Goal: Communication & Community: Participate in discussion

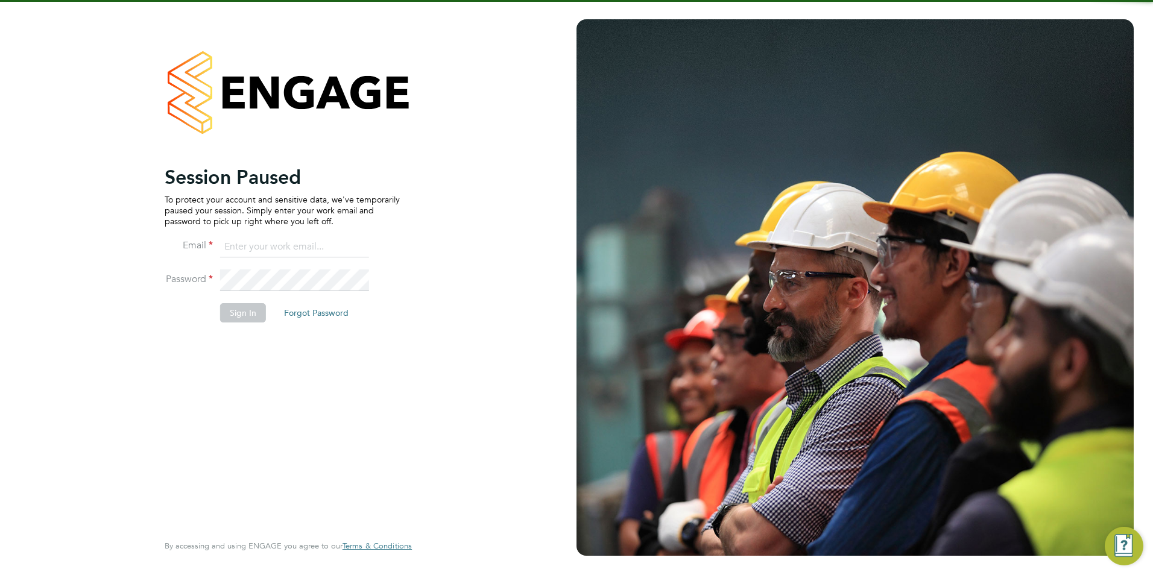
type input "connor@carbonrecruitment.co.uk"
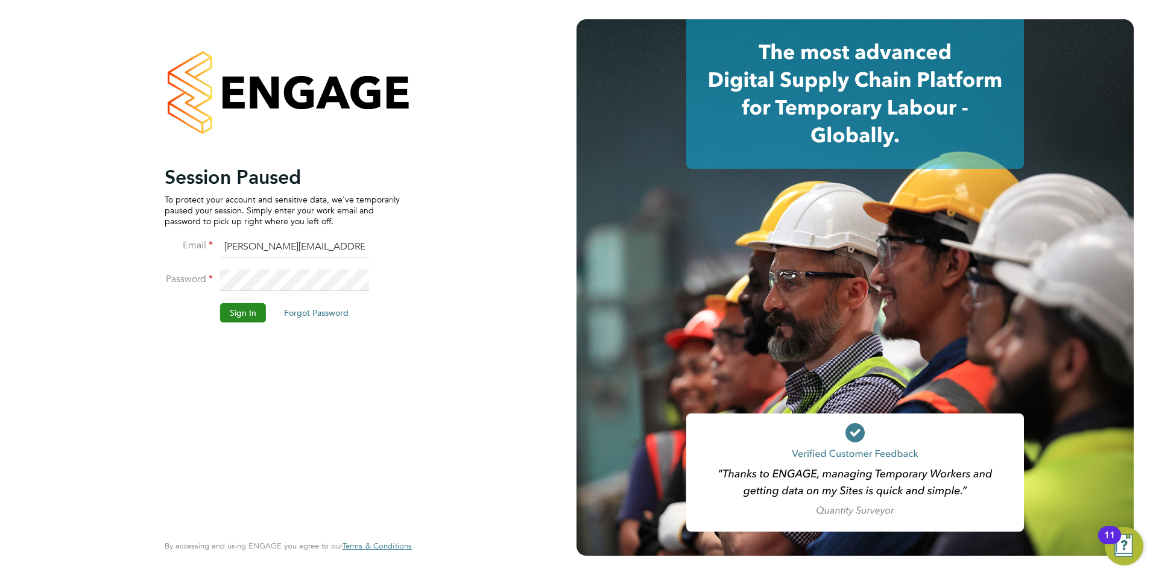
click at [259, 319] on button "Sign In" at bounding box center [243, 312] width 46 height 19
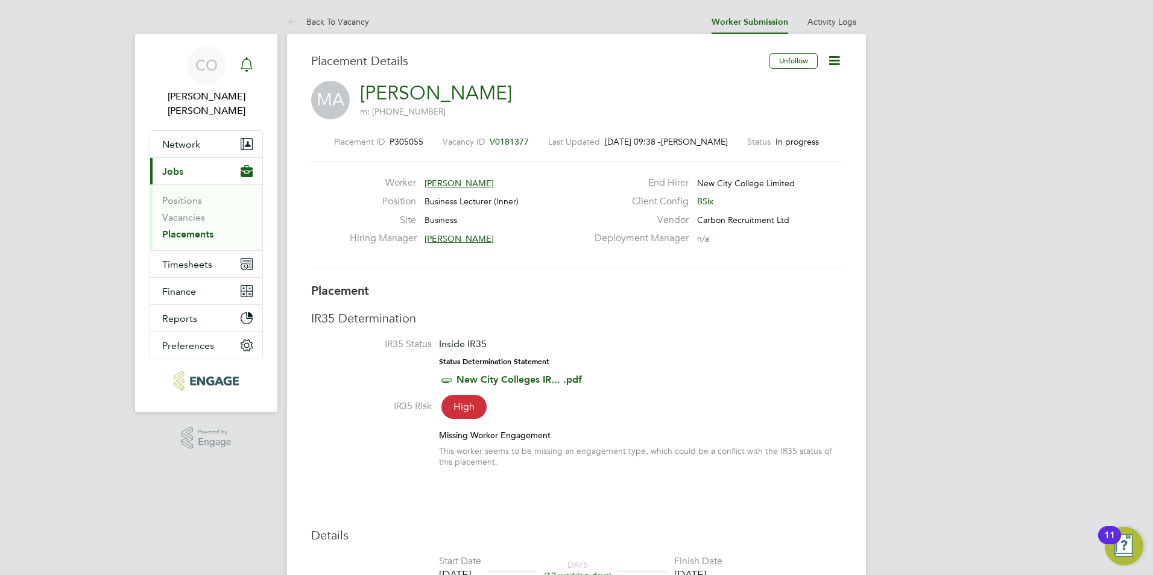
click at [253, 68] on div "Main navigation" at bounding box center [247, 65] width 24 height 24
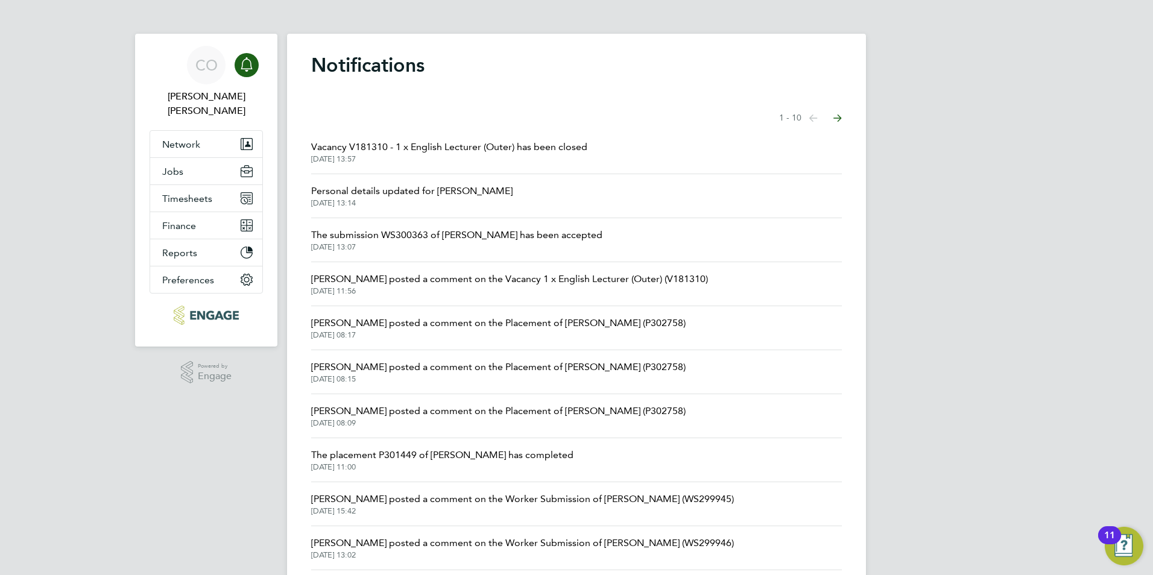
click at [384, 143] on span "Vacancy V181310 - 1 x English Lecturer (Outer) has been closed" at bounding box center [449, 147] width 276 height 14
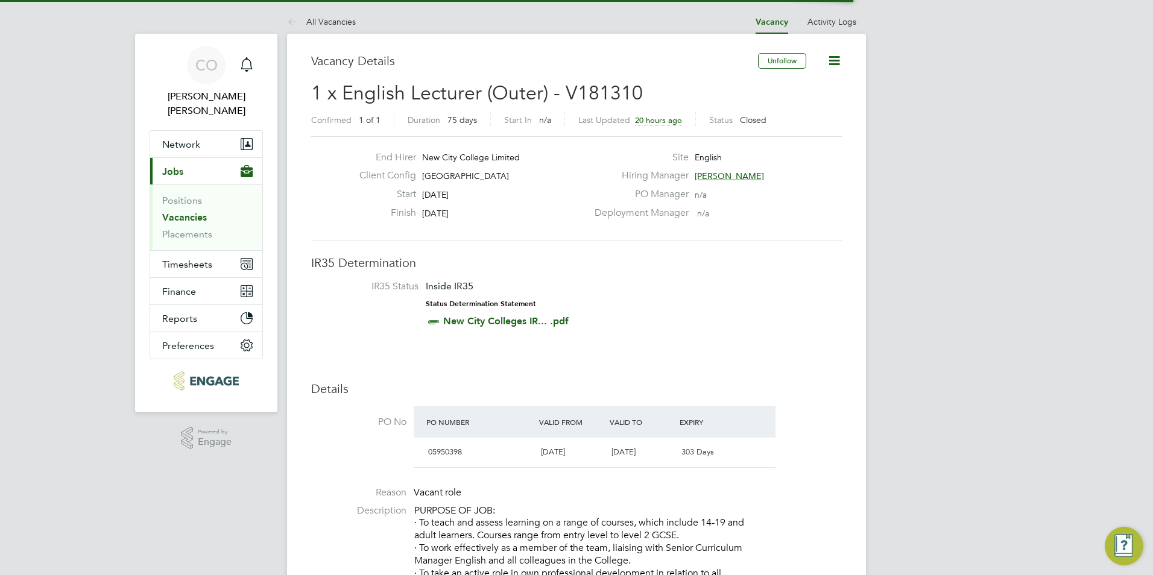
scroll to position [6, 6]
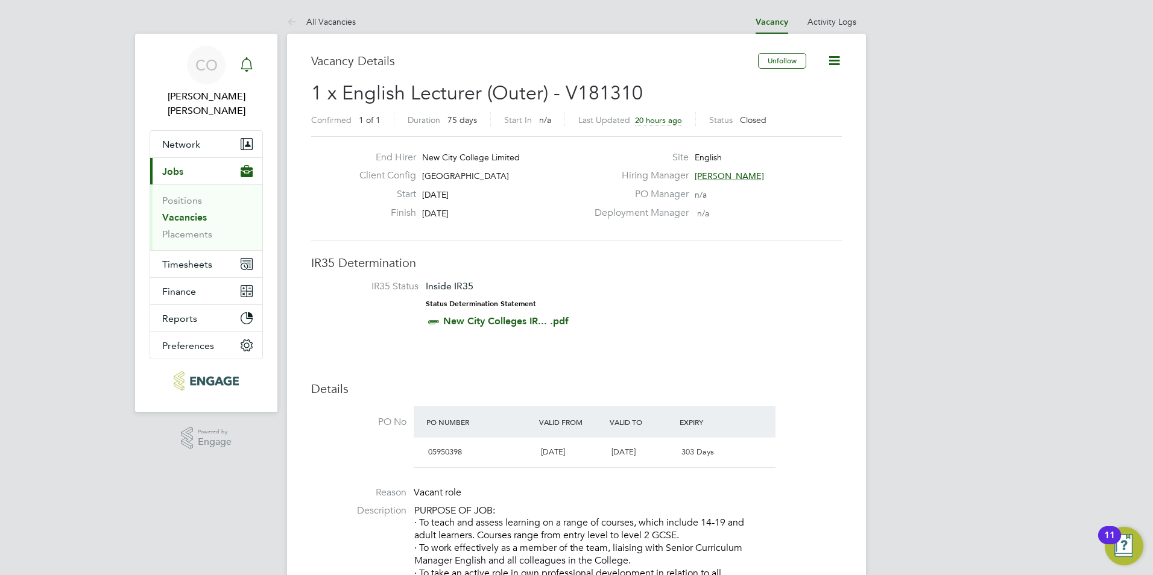
click at [243, 75] on div "Main navigation" at bounding box center [247, 65] width 24 height 24
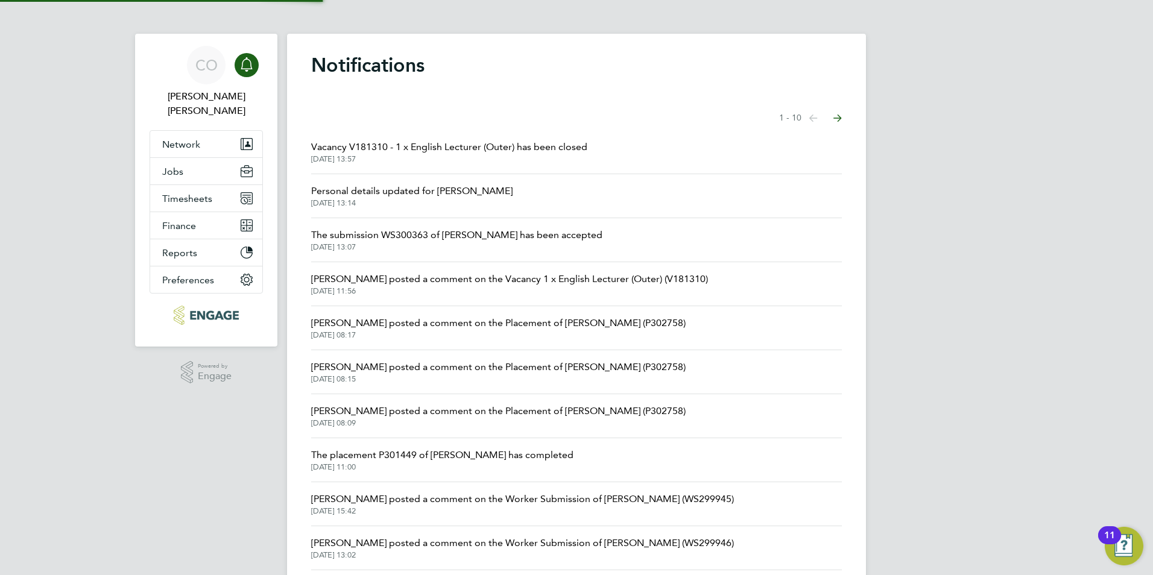
click at [242, 69] on icon "Main navigation" at bounding box center [246, 63] width 11 height 12
click at [360, 241] on span "The submission WS300363 of [PERSON_NAME] has been accepted" at bounding box center [456, 235] width 291 height 14
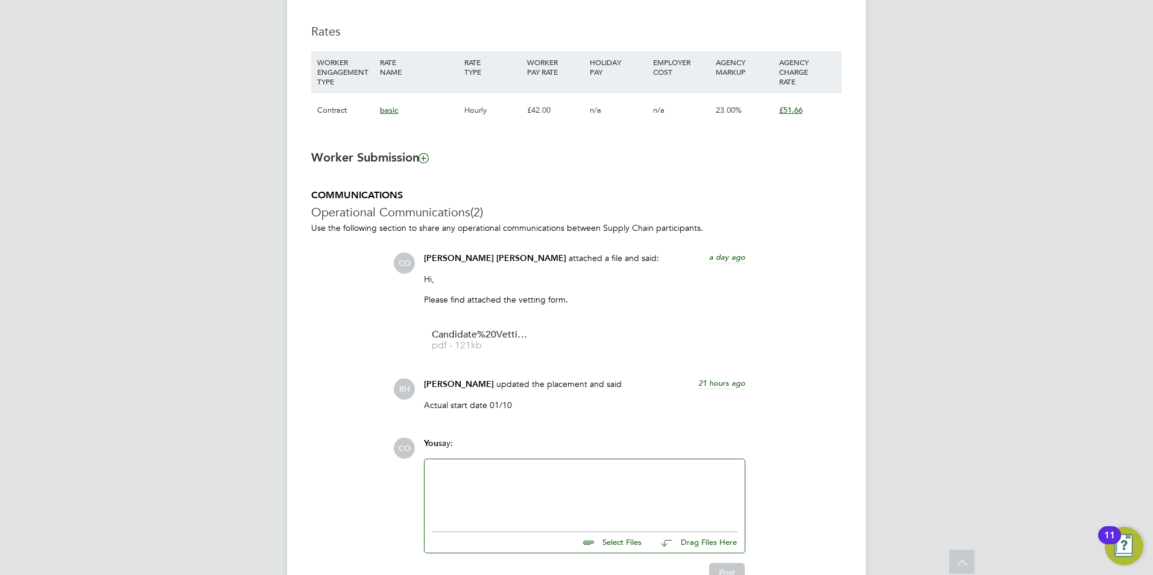
scroll to position [901, 0]
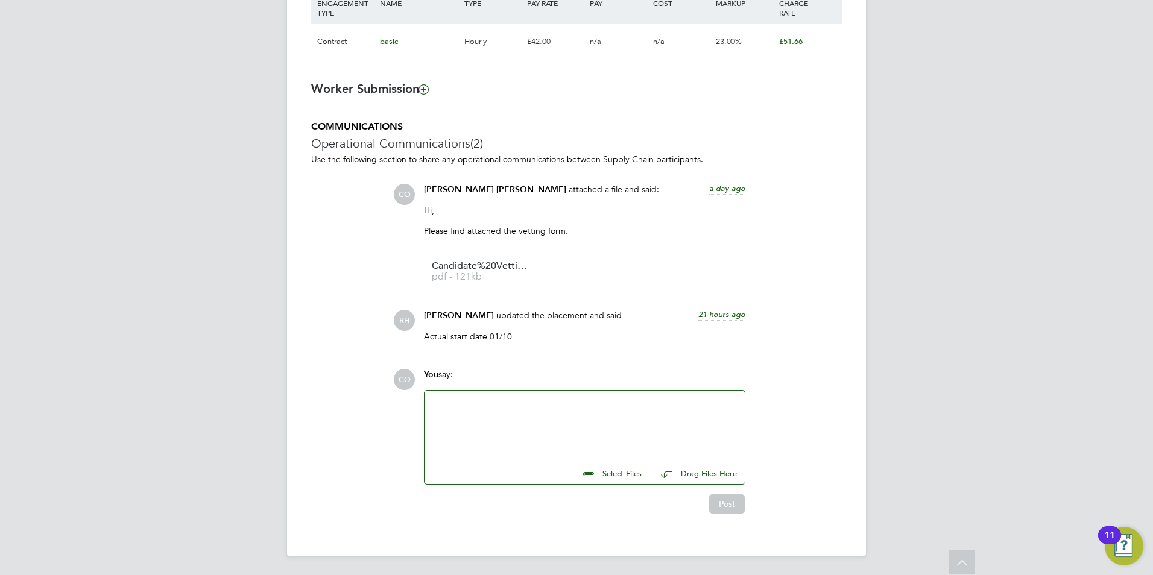
click at [580, 434] on div at bounding box center [585, 424] width 306 height 52
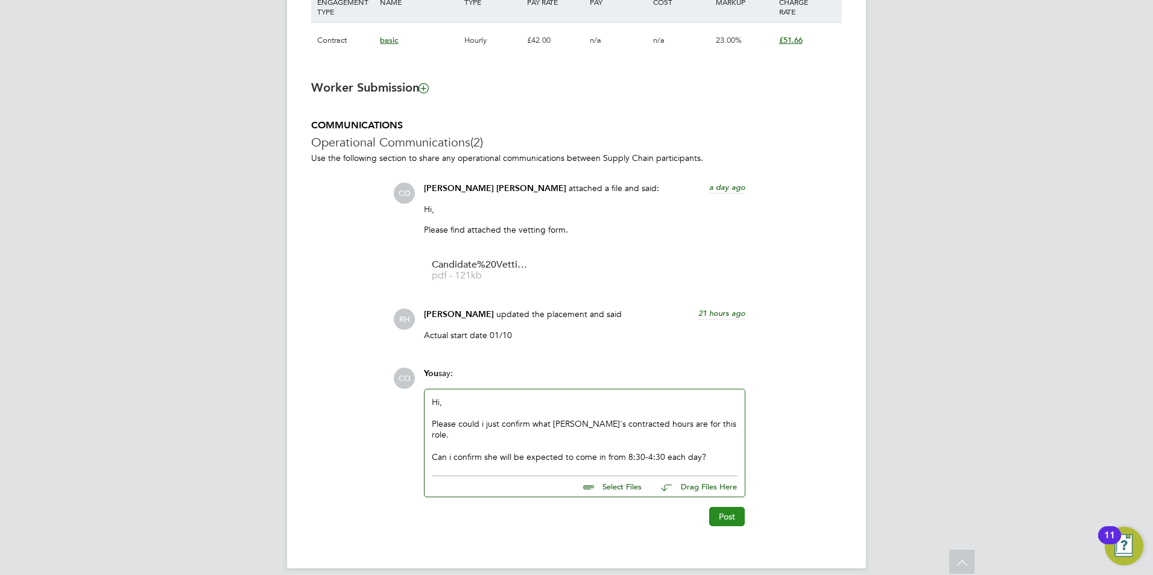
click at [726, 507] on button "Post" at bounding box center [727, 516] width 36 height 19
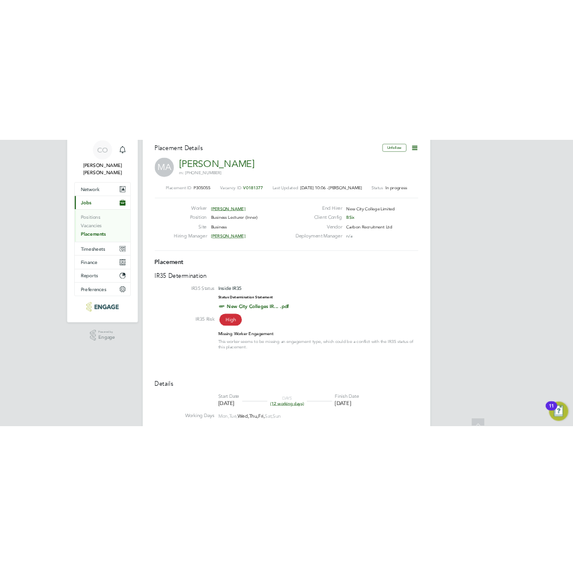
scroll to position [0, 0]
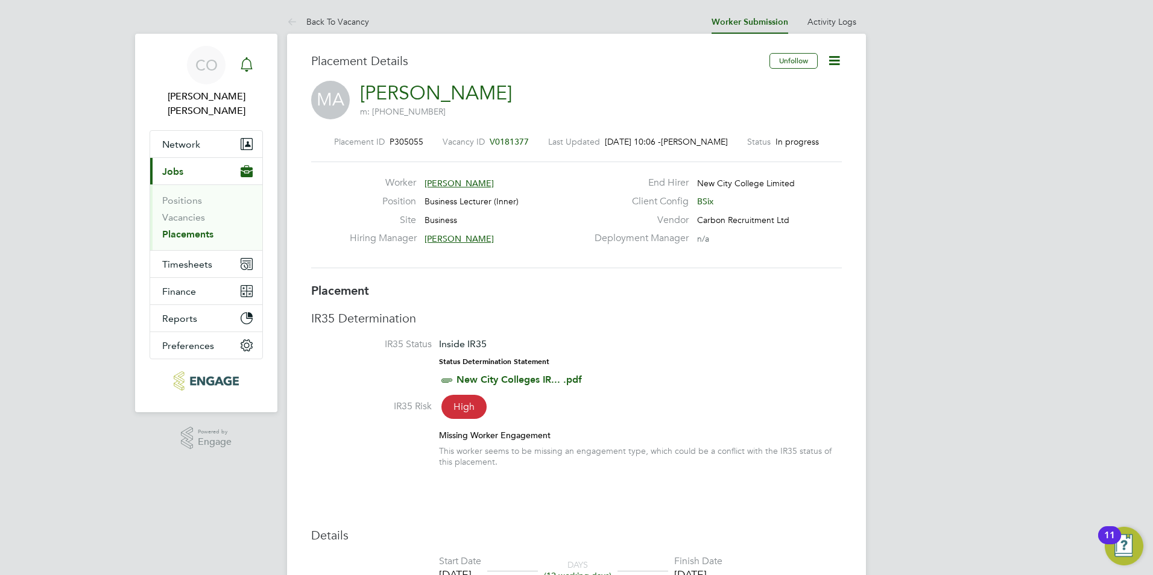
click at [245, 69] on icon "Main navigation" at bounding box center [246, 63] width 11 height 12
